Goal: Task Accomplishment & Management: Manage account settings

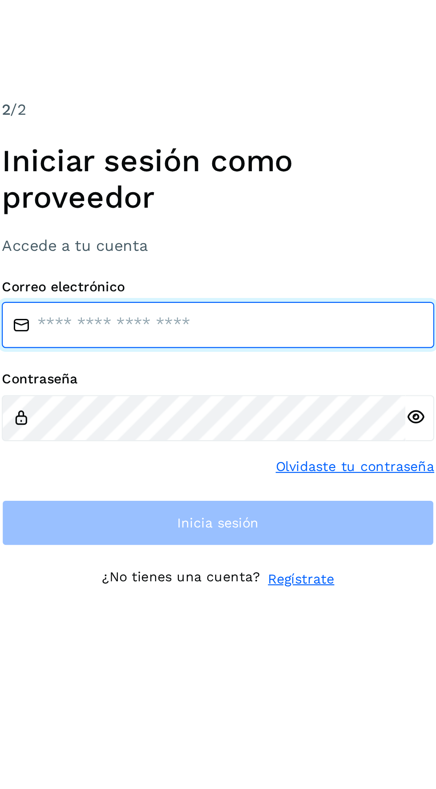
click at [132, 397] on input "email" at bounding box center [109, 385] width 200 height 21
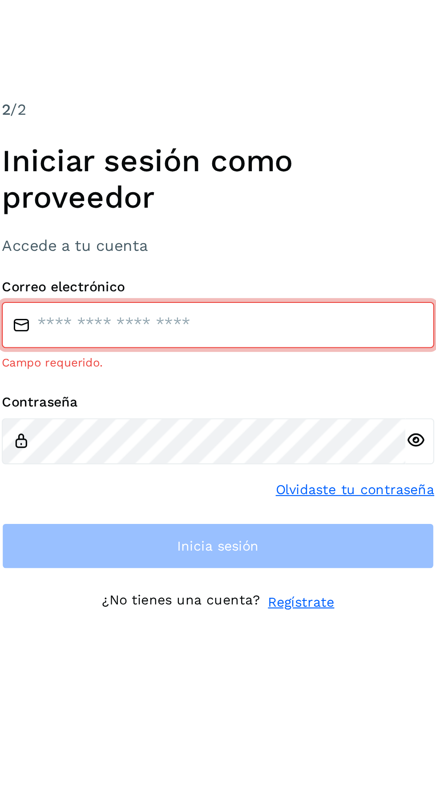
type input "**********"
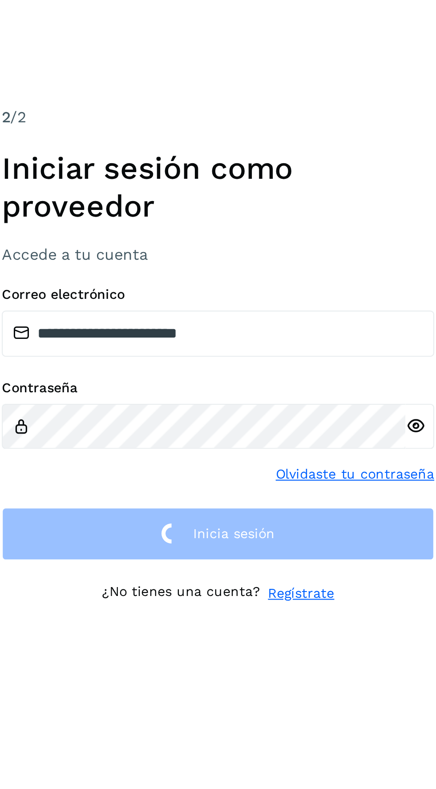
scroll to position [5, 0]
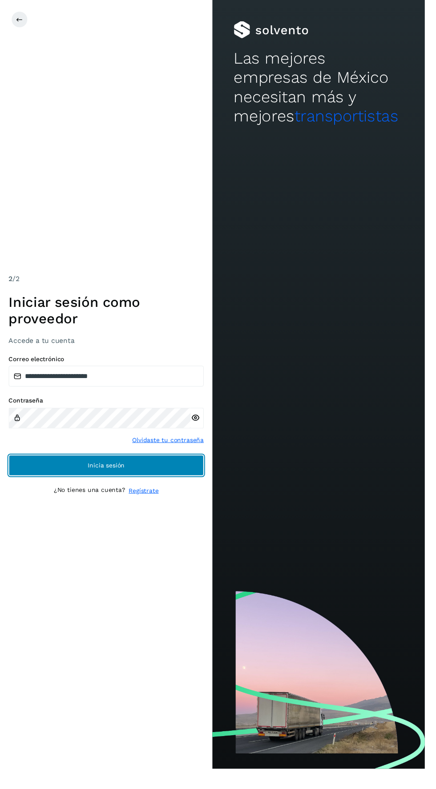
click at [170, 471] on button "Inicia sesión" at bounding box center [109, 477] width 200 height 21
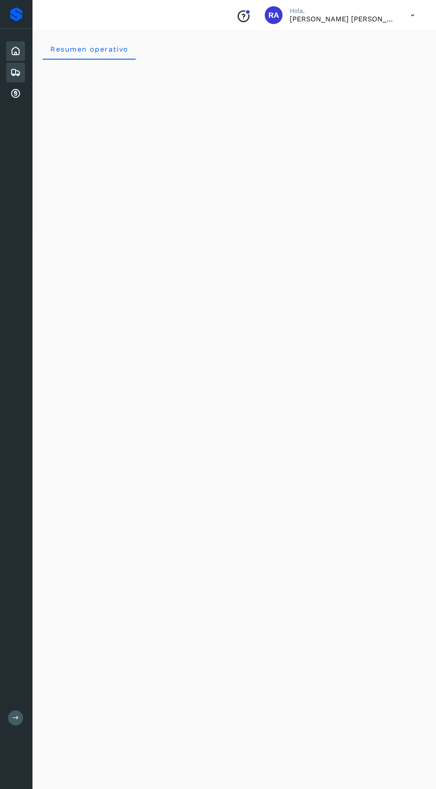
click at [16, 72] on icon at bounding box center [15, 72] width 11 height 11
click at [15, 95] on icon at bounding box center [15, 93] width 11 height 11
click at [12, 97] on icon at bounding box center [15, 93] width 11 height 11
